Goal: Transaction & Acquisition: Book appointment/travel/reservation

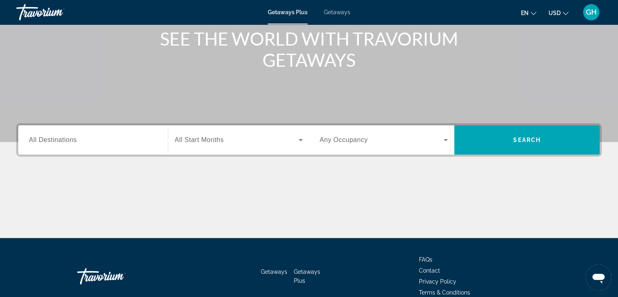
scroll to position [61, 0]
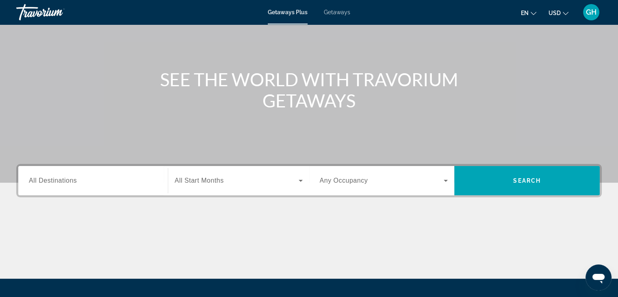
click at [143, 186] on div "Search widget" at bounding box center [93, 180] width 128 height 23
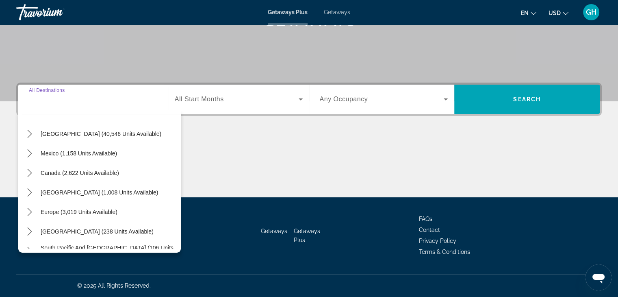
scroll to position [10, 0]
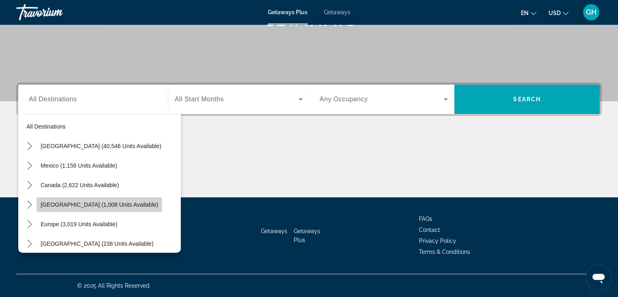
click at [111, 204] on span "Caribbean & Atlantic Islands (1,008 units available)" at bounding box center [99, 204] width 117 height 7
type input "**********"
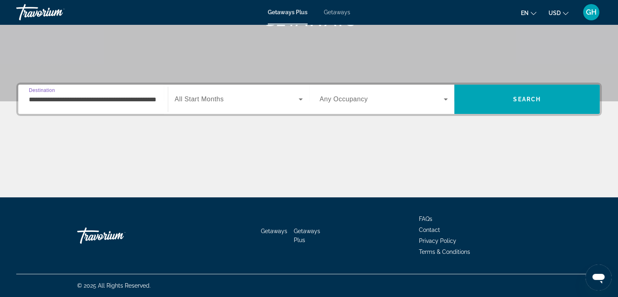
click at [210, 107] on div "Search widget" at bounding box center [239, 99] width 128 height 23
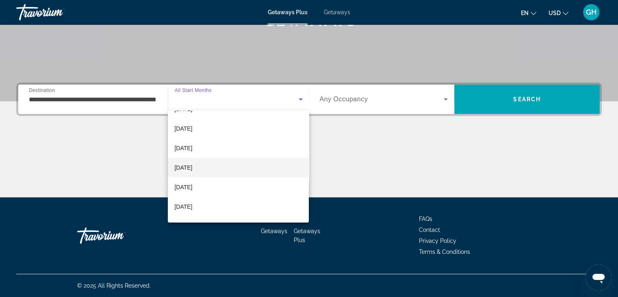
scroll to position [81, 0]
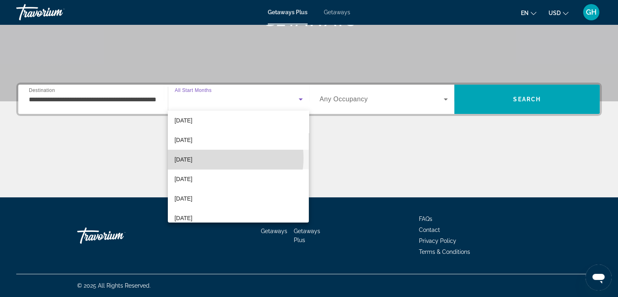
click at [213, 158] on mat-option "[DATE]" at bounding box center [238, 160] width 141 height 20
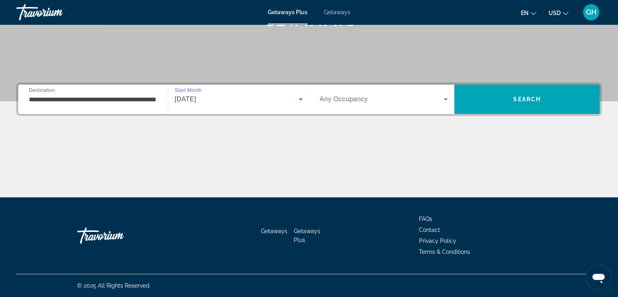
click at [326, 104] on span "Search widget" at bounding box center [382, 99] width 124 height 10
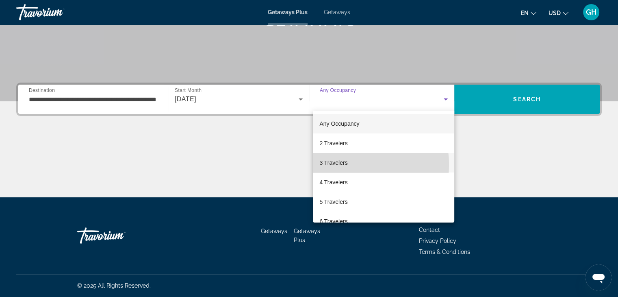
click at [342, 165] on span "3 Travelers" at bounding box center [333, 163] width 28 height 10
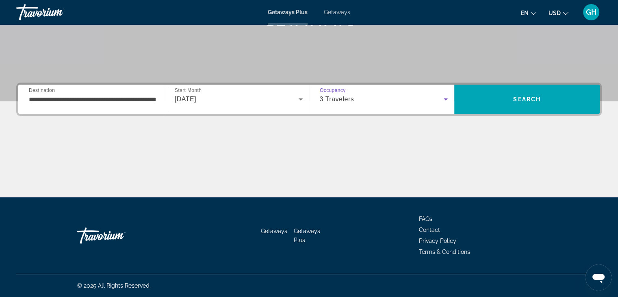
click at [443, 101] on icon "Search widget" at bounding box center [446, 99] width 10 height 10
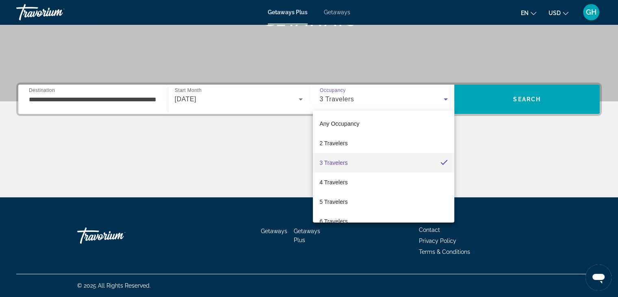
click at [443, 101] on div at bounding box center [309, 148] width 618 height 297
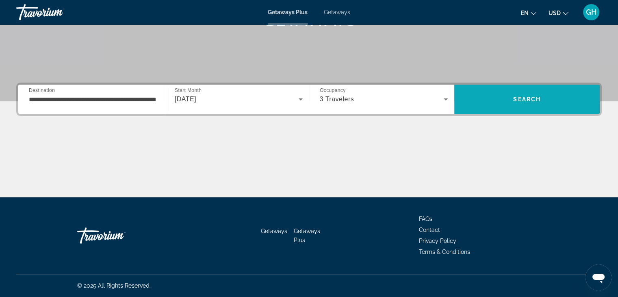
click at [494, 96] on span "Search" at bounding box center [526, 99] width 145 height 20
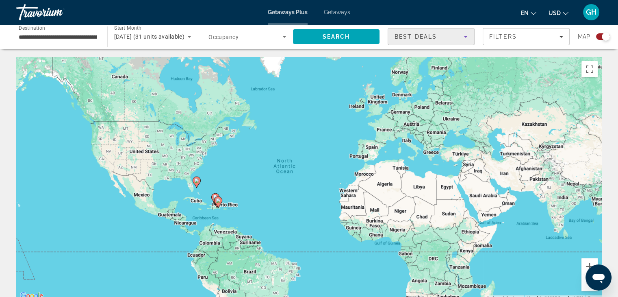
click at [457, 39] on div "Best Deals" at bounding box center [429, 37] width 69 height 10
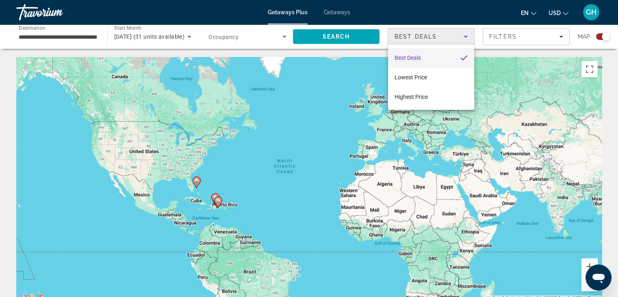
click at [457, 39] on div at bounding box center [309, 148] width 618 height 297
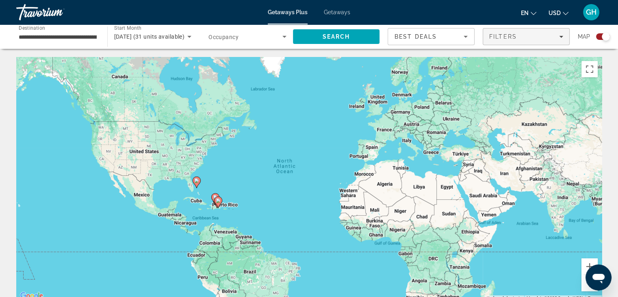
click at [517, 37] on div "Filters" at bounding box center [526, 36] width 74 height 7
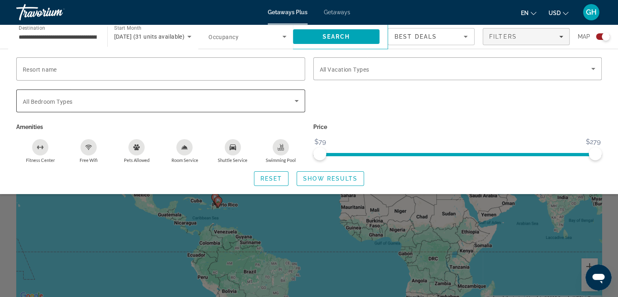
click at [296, 101] on icon "Search widget" at bounding box center [297, 101] width 10 height 10
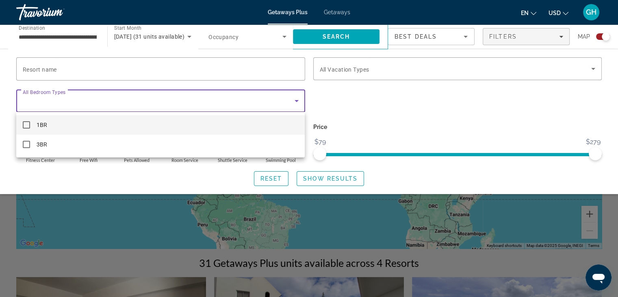
scroll to position [41, 0]
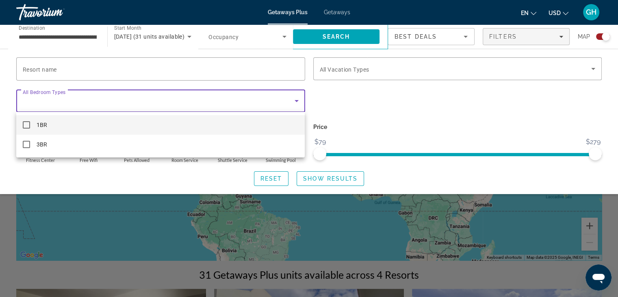
click at [392, 102] on div at bounding box center [309, 148] width 618 height 297
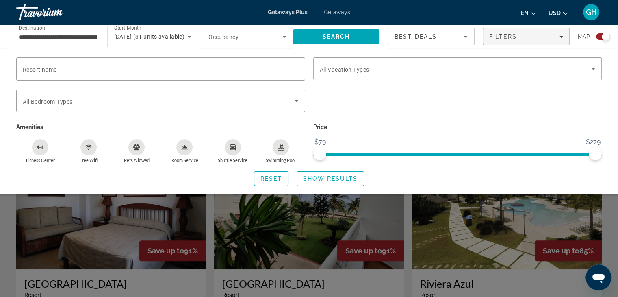
scroll to position [203, 0]
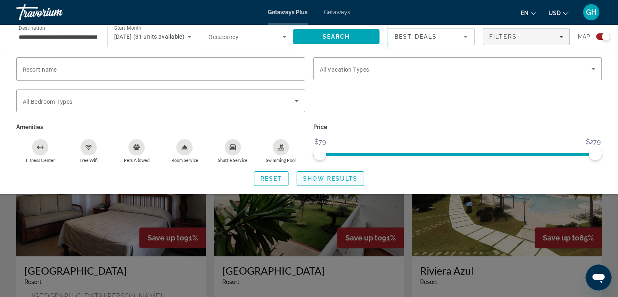
click at [345, 178] on span "Show Results" at bounding box center [330, 178] width 54 height 7
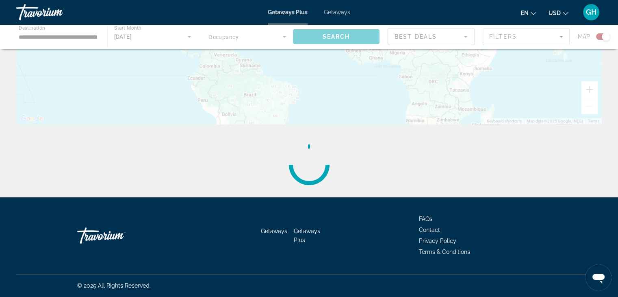
scroll to position [0, 0]
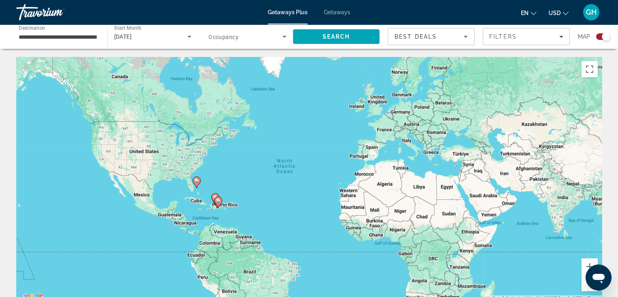
click at [219, 202] on image "Main content" at bounding box center [218, 200] width 5 height 5
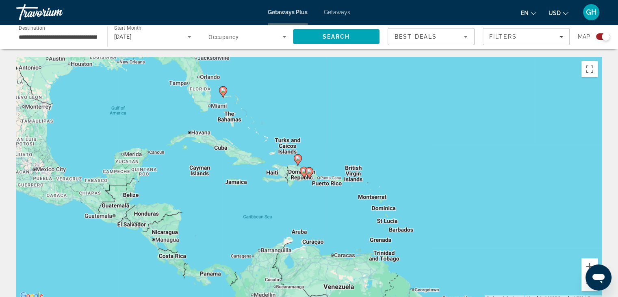
click at [293, 182] on div "To navigate, press the arrow keys. To activate drag with keyboard, press Alt + …" at bounding box center [309, 179] width 586 height 244
click at [80, 36] on input "**********" at bounding box center [58, 37] width 78 height 10
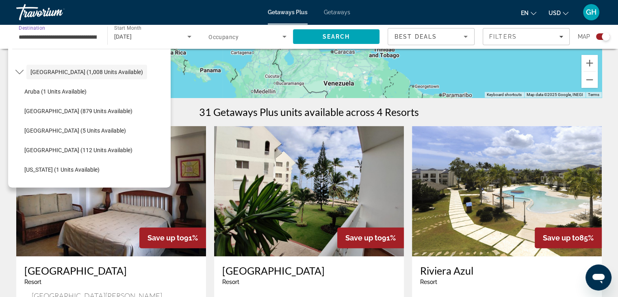
scroll to position [65, 0]
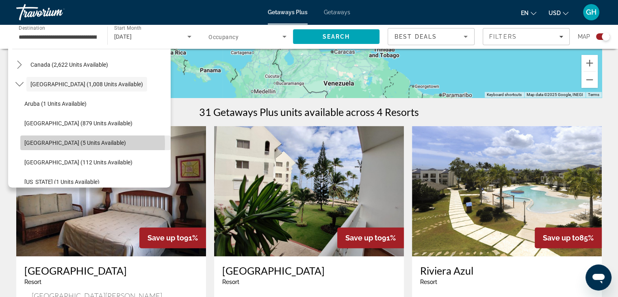
click at [78, 143] on span "Cayman Islands (5 units available)" at bounding box center [75, 142] width 102 height 7
type input "**********"
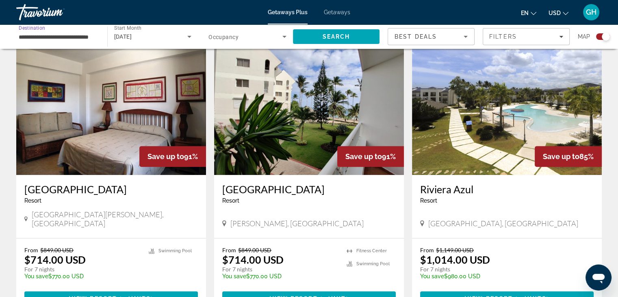
scroll to position [325, 0]
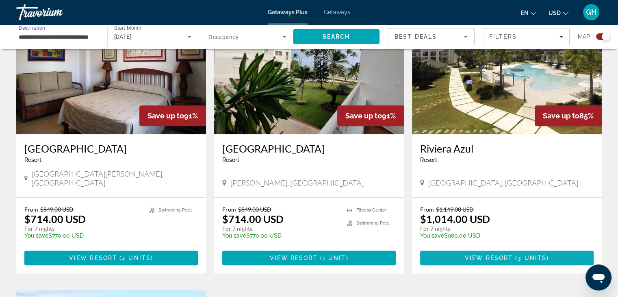
click at [507, 254] on span "View Resort" at bounding box center [489, 257] width 48 height 7
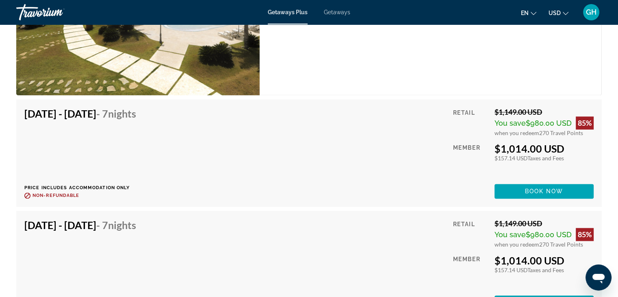
scroll to position [1341, 0]
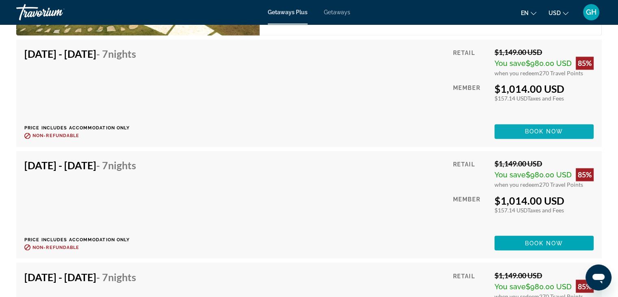
click at [545, 128] on span "Book now" at bounding box center [544, 131] width 39 height 7
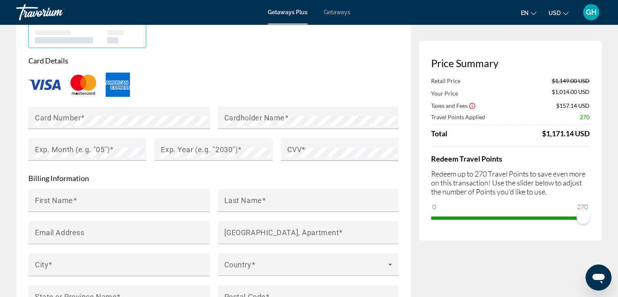
scroll to position [569, 0]
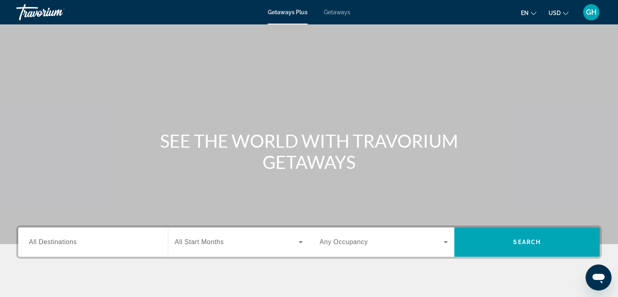
click at [336, 13] on span "Getaways" at bounding box center [337, 12] width 26 height 7
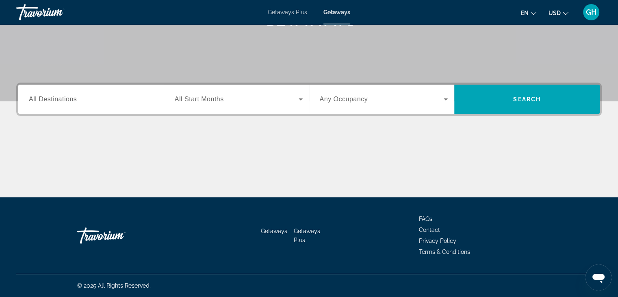
scroll to position [102, 0]
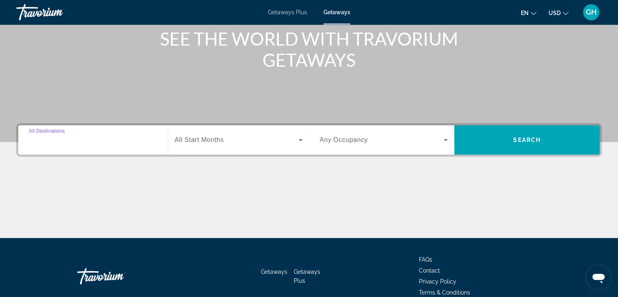
click at [107, 140] on input "Destination All Destinations" at bounding box center [93, 140] width 128 height 10
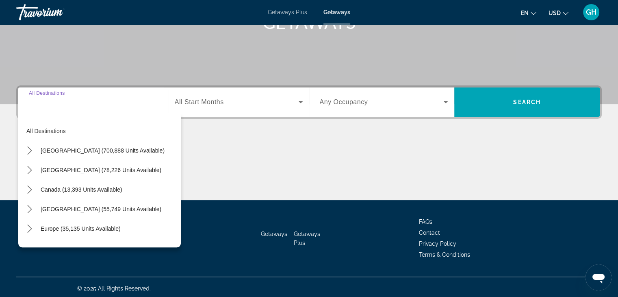
scroll to position [143, 0]
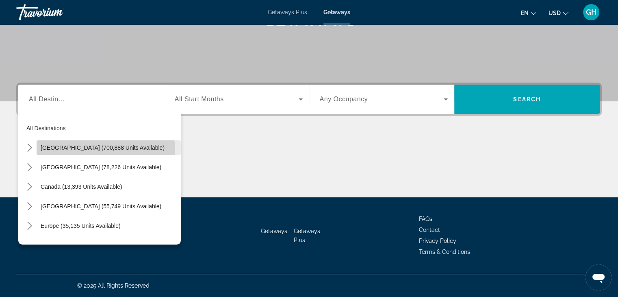
click at [101, 150] on span "[GEOGRAPHIC_DATA] (700,888 units available)" at bounding box center [103, 147] width 124 height 7
type input "**********"
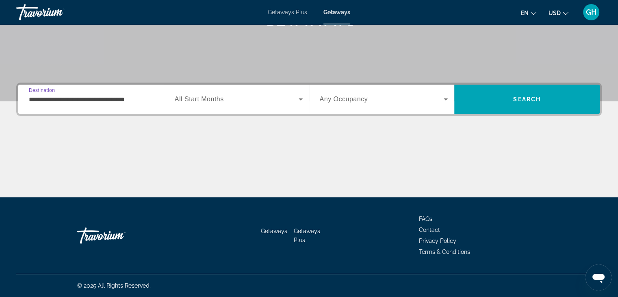
click at [234, 104] on div "Search widget" at bounding box center [239, 99] width 128 height 23
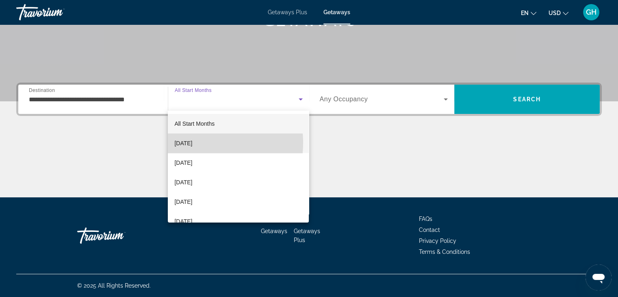
click at [192, 143] on span "[DATE]" at bounding box center [183, 143] width 18 height 10
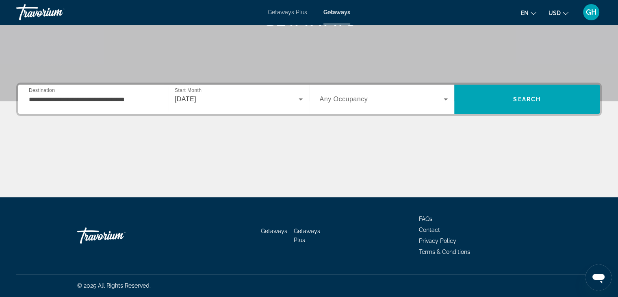
click at [336, 100] on span "Any Occupancy" at bounding box center [344, 99] width 48 height 7
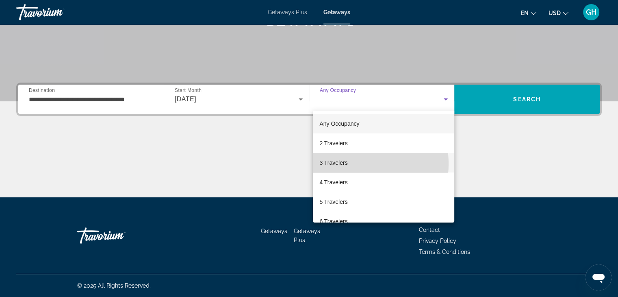
click at [339, 164] on span "3 Travelers" at bounding box center [333, 163] width 28 height 10
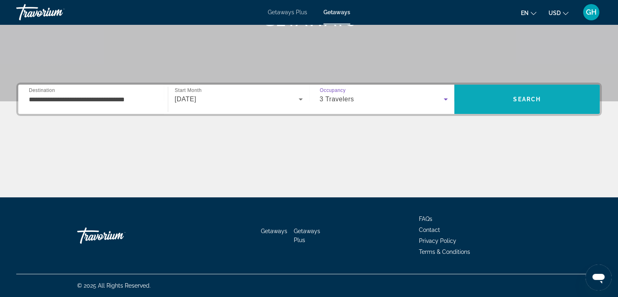
click at [498, 101] on span "Search" at bounding box center [526, 99] width 145 height 20
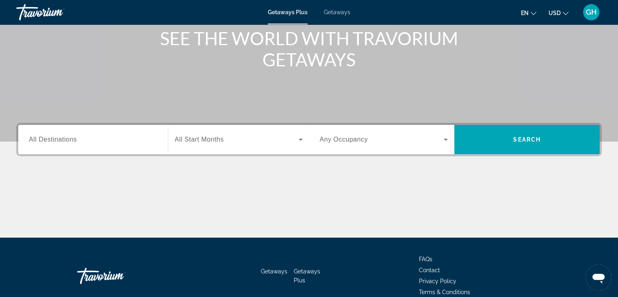
scroll to position [122, 0]
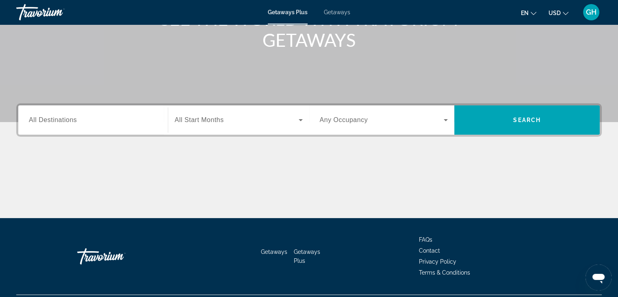
click at [147, 129] on div "Search widget" at bounding box center [93, 120] width 128 height 23
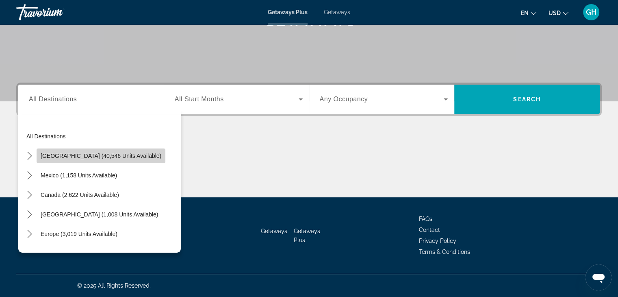
click at [131, 156] on span "United States (40,546 units available)" at bounding box center [101, 155] width 121 height 7
type input "**********"
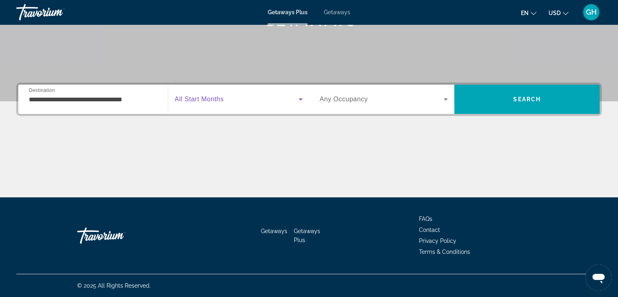
click at [293, 101] on span "Search widget" at bounding box center [237, 99] width 124 height 10
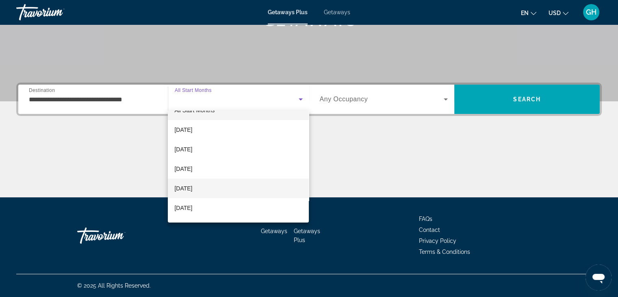
scroll to position [0, 0]
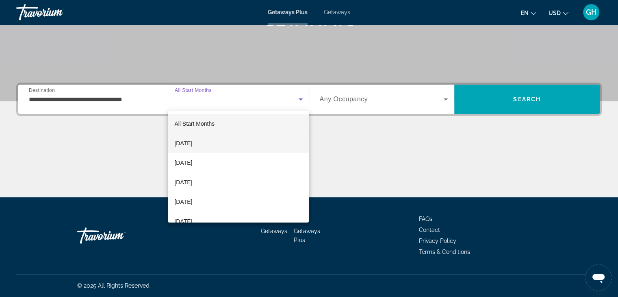
click at [249, 145] on mat-option "[DATE]" at bounding box center [238, 143] width 141 height 20
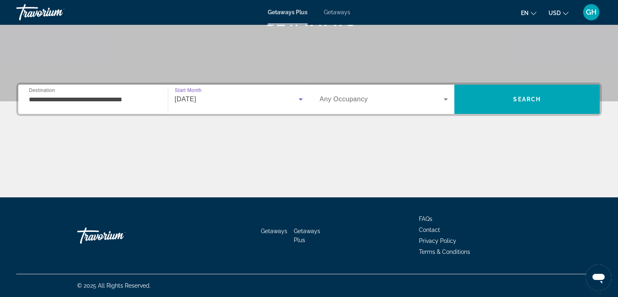
click at [447, 100] on icon "Search widget" at bounding box center [446, 99] width 10 height 10
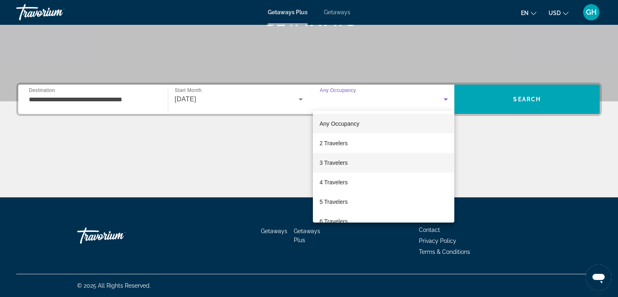
click at [378, 158] on mat-option "3 Travelers" at bounding box center [383, 163] width 141 height 20
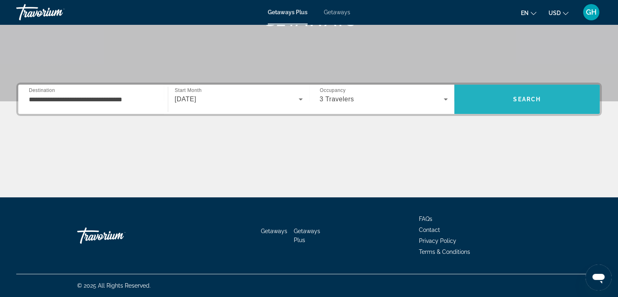
click at [497, 100] on span "Search" at bounding box center [526, 99] width 145 height 20
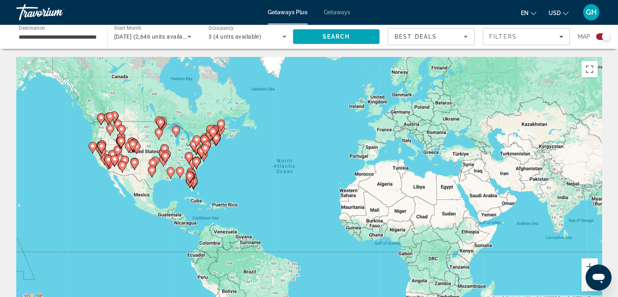
click at [239, 173] on div "To activate drag with keyboard, press Alt + Enter. Once in keyboard drag state,…" at bounding box center [309, 179] width 586 height 244
click at [156, 165] on icon "Main content" at bounding box center [153, 163] width 8 height 11
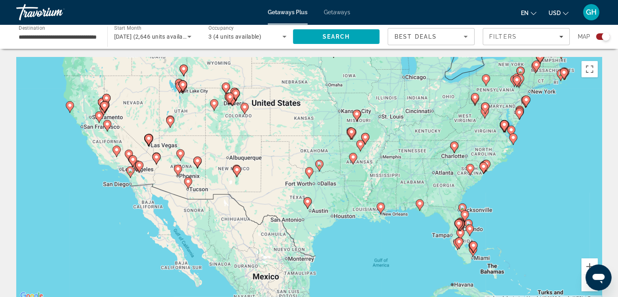
click at [326, 186] on div "To activate drag with keyboard, press Alt + Enter. Once in keyboard drag state,…" at bounding box center [309, 179] width 586 height 244
click at [309, 173] on image "Main content" at bounding box center [309, 171] width 5 height 5
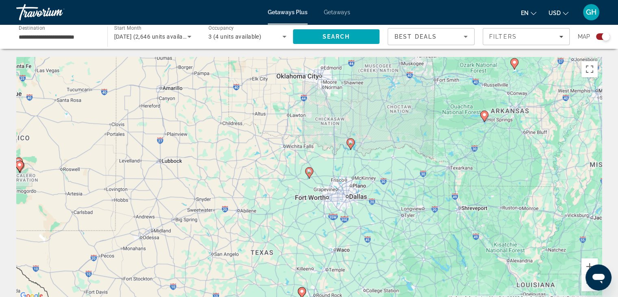
click at [309, 173] on image "Main content" at bounding box center [309, 171] width 5 height 5
type input "**********"
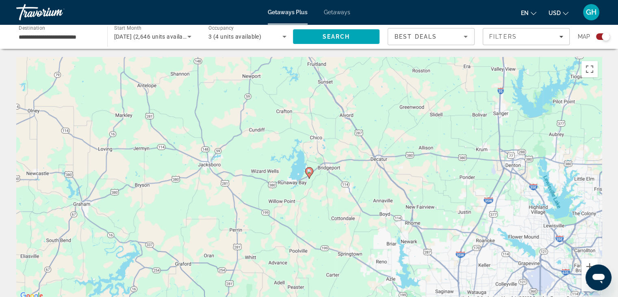
click at [309, 173] on image "Main content" at bounding box center [309, 171] width 5 height 5
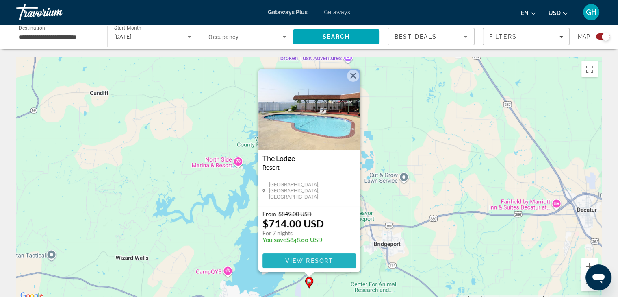
click at [318, 259] on span "View Resort" at bounding box center [309, 260] width 48 height 7
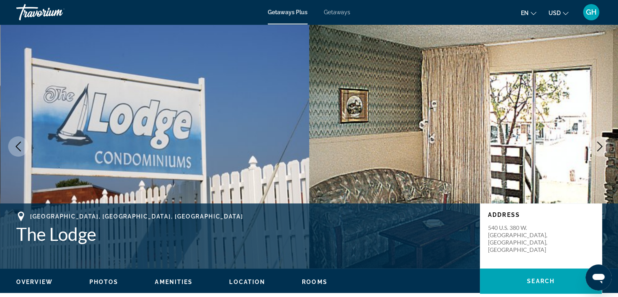
click at [282, 79] on img "Main content" at bounding box center [154, 146] width 309 height 244
